Goal: Information Seeking & Learning: Compare options

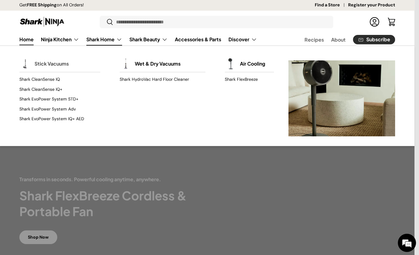
click at [56, 66] on link "Stick Vacuums" at bounding box center [52, 63] width 34 height 13
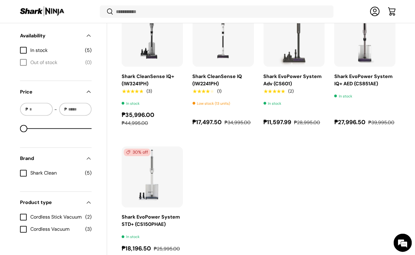
scroll to position [258, 0]
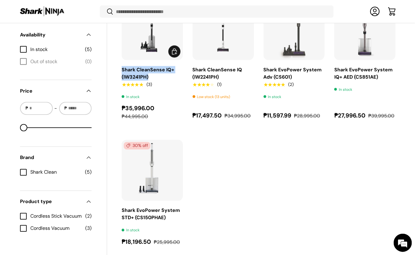
drag, startPoint x: 121, startPoint y: 68, endPoint x: 154, endPoint y: 68, distance: 33.3
click at [154, 68] on custom-pagination "Filters Filter & Sort Close Applied Filters Clear all Sort by Featured Best sel…" at bounding box center [207, 130] width 376 height 262
click at [249, 151] on ul "20% off Shark CleanSense IQ+ (IW3241PH) ★★★★★ (3) In stock ₱35,996.00 ₱44,995.0…" at bounding box center [259, 123] width 274 height 248
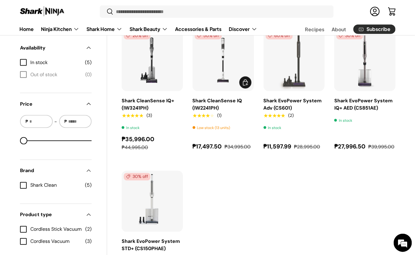
scroll to position [173, 0]
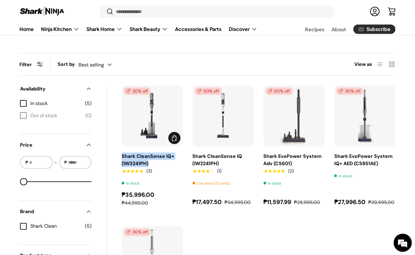
drag, startPoint x: 120, startPoint y: 155, endPoint x: 134, endPoint y: 155, distance: 14.5
click at [134, 155] on custom-pagination "Filters Filter & Sort Close Applied Filters Clear all Sort by Featured Best sel…" at bounding box center [207, 216] width 376 height 262
drag, startPoint x: 134, startPoint y: 155, endPoint x: 170, endPoint y: 155, distance: 35.8
copy link "Shark CleanSense IQ+ (IW3241PH)"
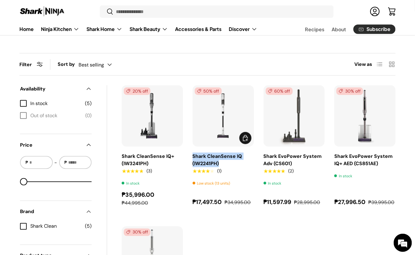
drag, startPoint x: 189, startPoint y: 156, endPoint x: 217, endPoint y: 162, distance: 28.2
click at [217, 162] on ul "20% off Shark CleanSense IQ+ (IW3241PH) ★★★★★ (3) In stock ₱35,996.00 ₱44,995.0…" at bounding box center [259, 209] width 274 height 248
copy link "Shark CleanSense IQ (IW2241PH)"
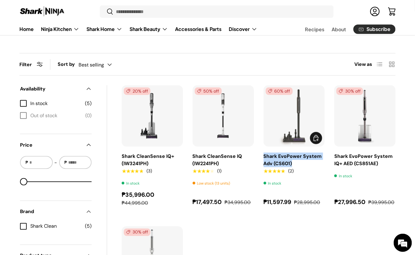
drag, startPoint x: 262, startPoint y: 155, endPoint x: 291, endPoint y: 160, distance: 29.9
click at [291, 160] on ul "20% off Shark CleanSense IQ+ (IW3241PH) ★★★★★ (3) In stock ₱35,996.00 ₱44,995.0…" at bounding box center [259, 209] width 274 height 248
copy link "Shark EvoPower System Adv (CS601)"
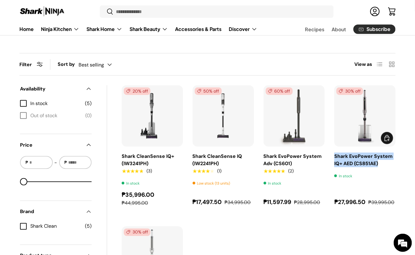
drag, startPoint x: 332, startPoint y: 154, endPoint x: 382, endPoint y: 160, distance: 51.0
click at [382, 160] on ul "20% off Shark CleanSense IQ+ (IW3241PH) ★★★★★ (3) In stock ₱35,996.00 ₱44,995.0…" at bounding box center [259, 209] width 274 height 248
copy link "Shark EvoPower System IQ+ AED (CS851AE)"
click at [253, 218] on ul "20% off Shark CleanSense IQ+ (IW3241PH) ★★★★★ (3) In stock ₱35,996.00 ₱44,995.0…" at bounding box center [259, 209] width 274 height 248
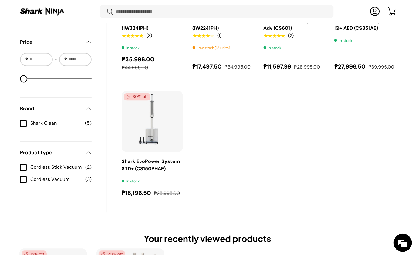
scroll to position [316, 0]
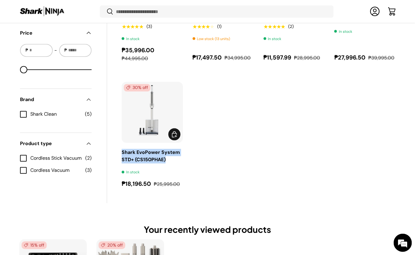
drag, startPoint x: 118, startPoint y: 149, endPoint x: 158, endPoint y: 157, distance: 41.3
click at [158, 157] on custom-pagination "Filters Filter & Sort Close Applied Filters Clear all Sort by Featured Best sel…" at bounding box center [207, 72] width 376 height 262
copy link "Shark EvoPower System STD+ (CS150PHAE)"
